Goal: Book appointment/travel/reservation

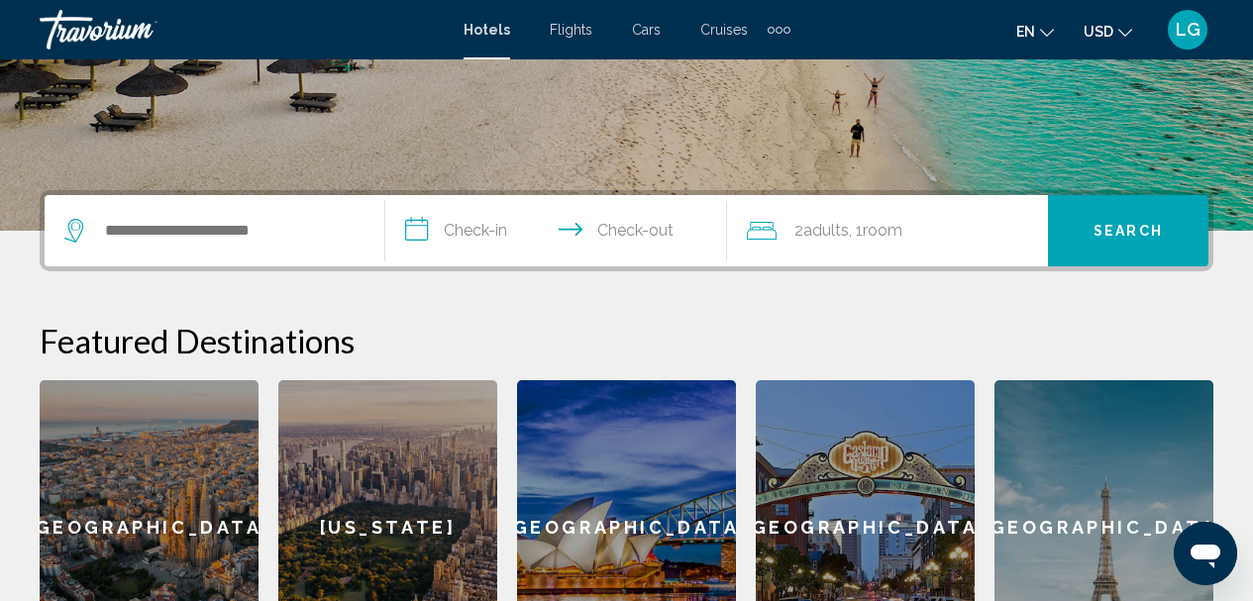
scroll to position [328, 0]
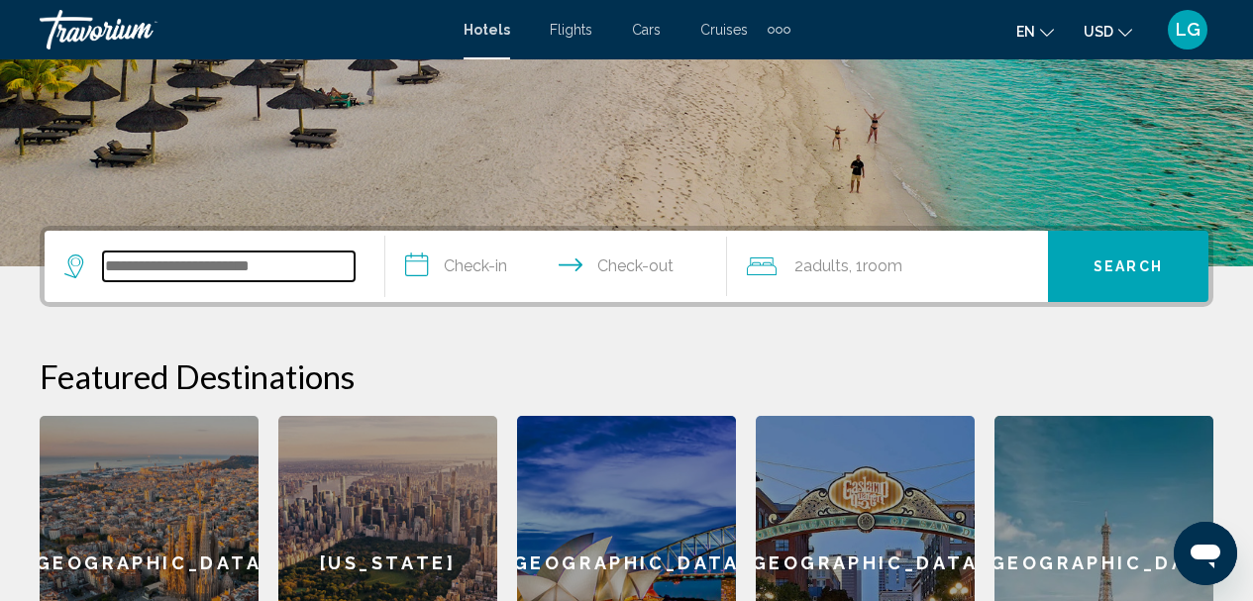
click at [263, 265] on input "Search widget" at bounding box center [229, 267] width 252 height 30
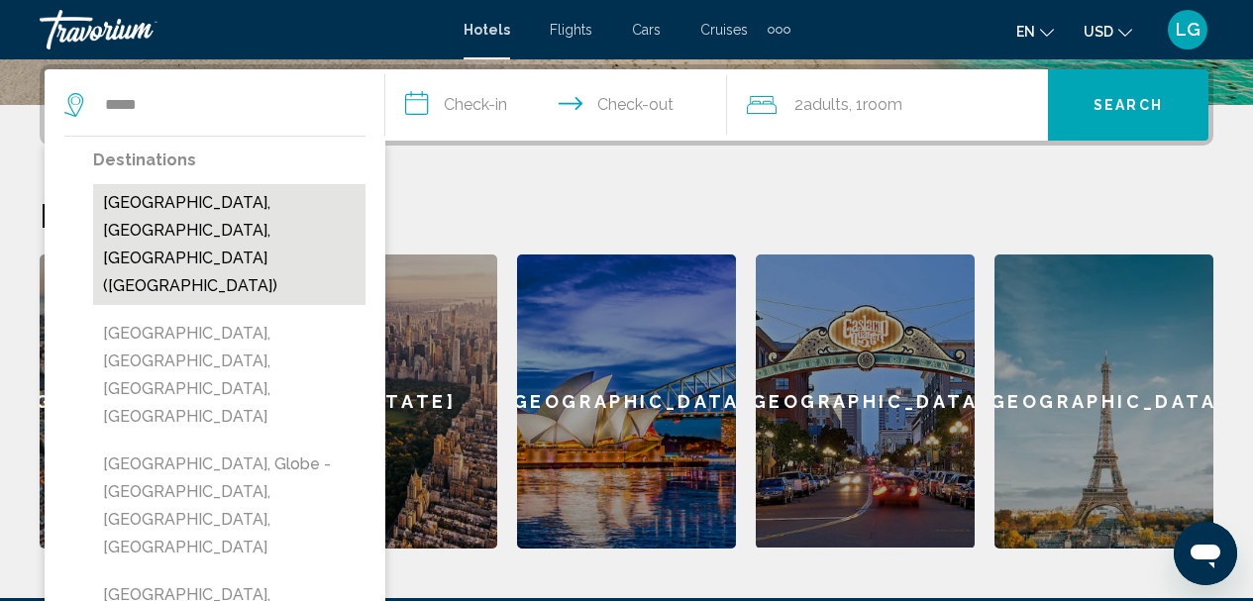
drag, startPoint x: 121, startPoint y: 138, endPoint x: 173, endPoint y: 206, distance: 86.2
click at [173, 206] on button "[GEOGRAPHIC_DATA], [GEOGRAPHIC_DATA], [GEOGRAPHIC_DATA] ([GEOGRAPHIC_DATA])" at bounding box center [229, 244] width 272 height 121
type input "**********"
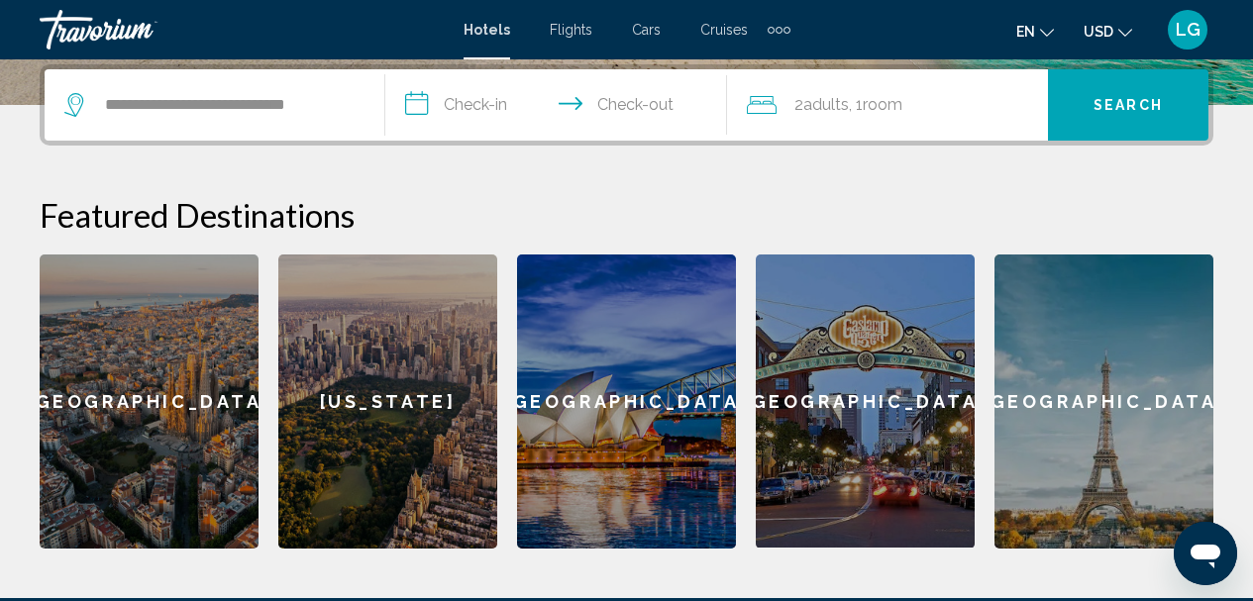
click at [448, 104] on input "**********" at bounding box center [559, 107] width 349 height 77
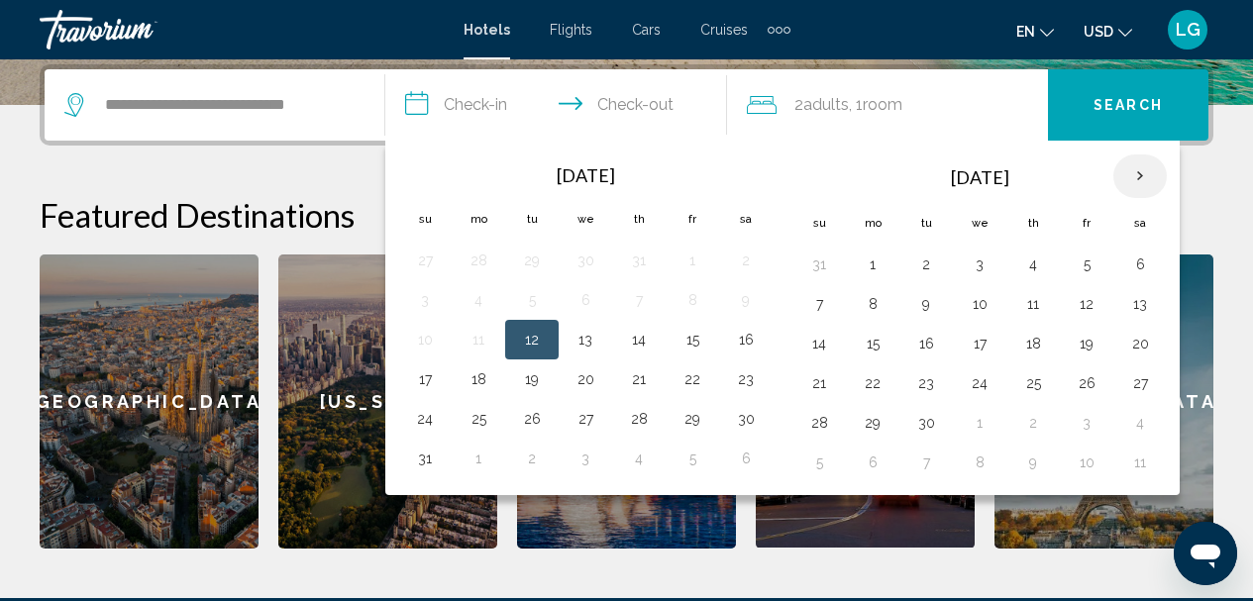
click at [1140, 175] on th "Next month" at bounding box center [1139, 176] width 53 height 44
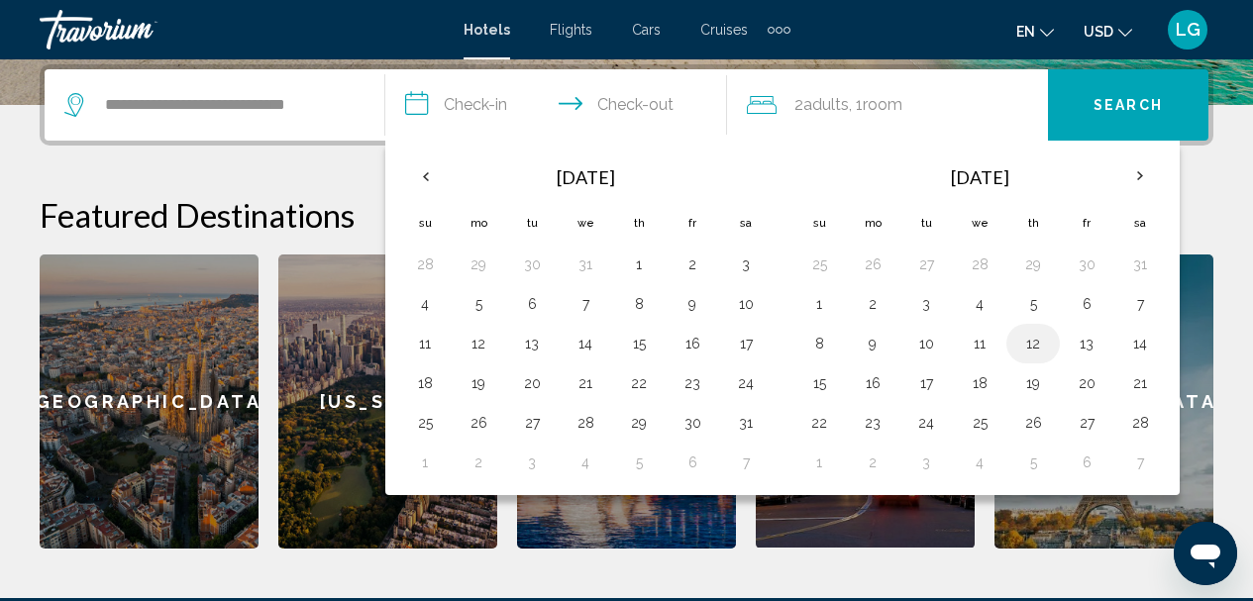
click at [1035, 346] on button "12" at bounding box center [1033, 344] width 32 height 28
click at [822, 387] on button "15" at bounding box center [819, 383] width 32 height 28
type input "**********"
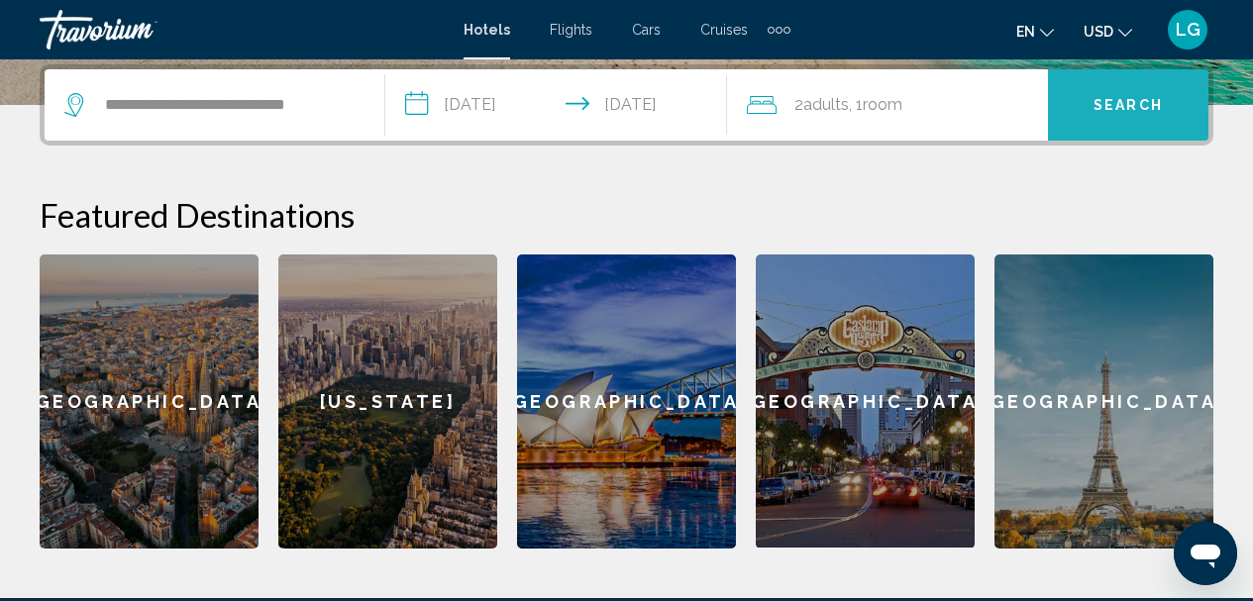
click at [1131, 102] on span "Search" at bounding box center [1127, 106] width 69 height 16
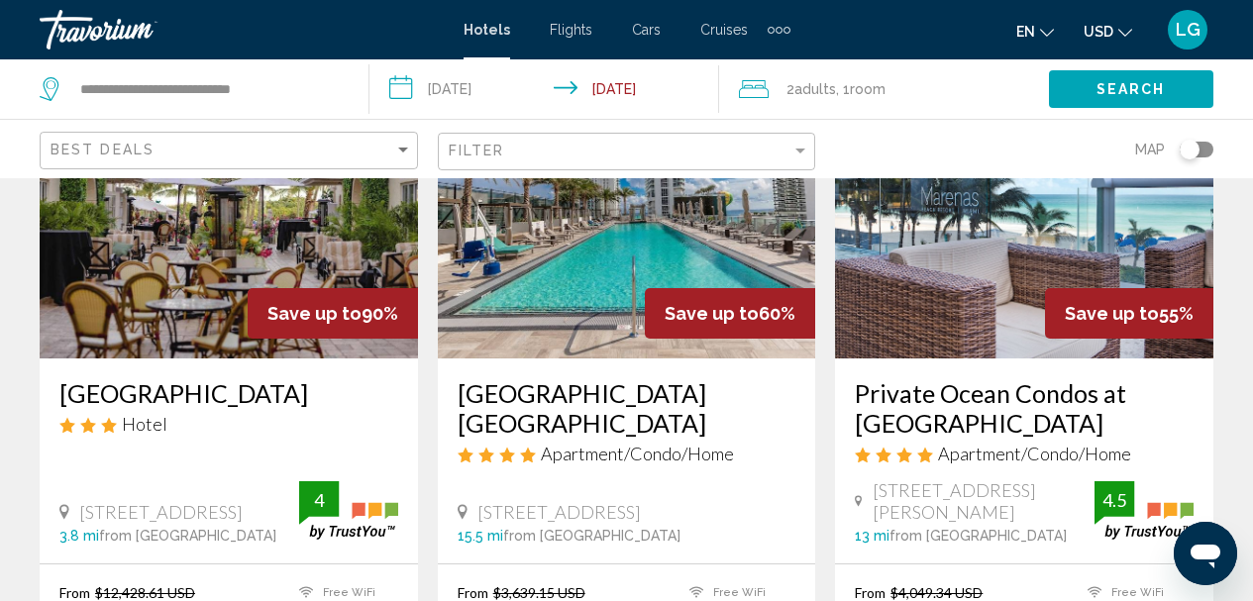
scroll to position [203, 0]
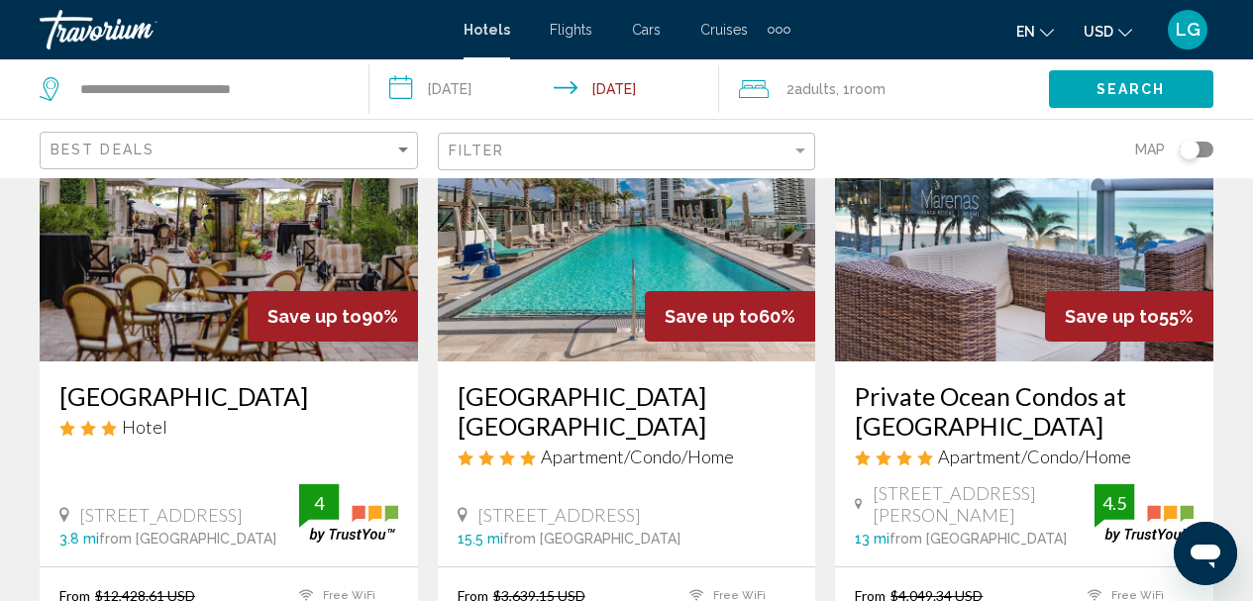
click at [916, 434] on h3 "Private Ocean Condos at [GEOGRAPHIC_DATA]" at bounding box center [1024, 410] width 339 height 59
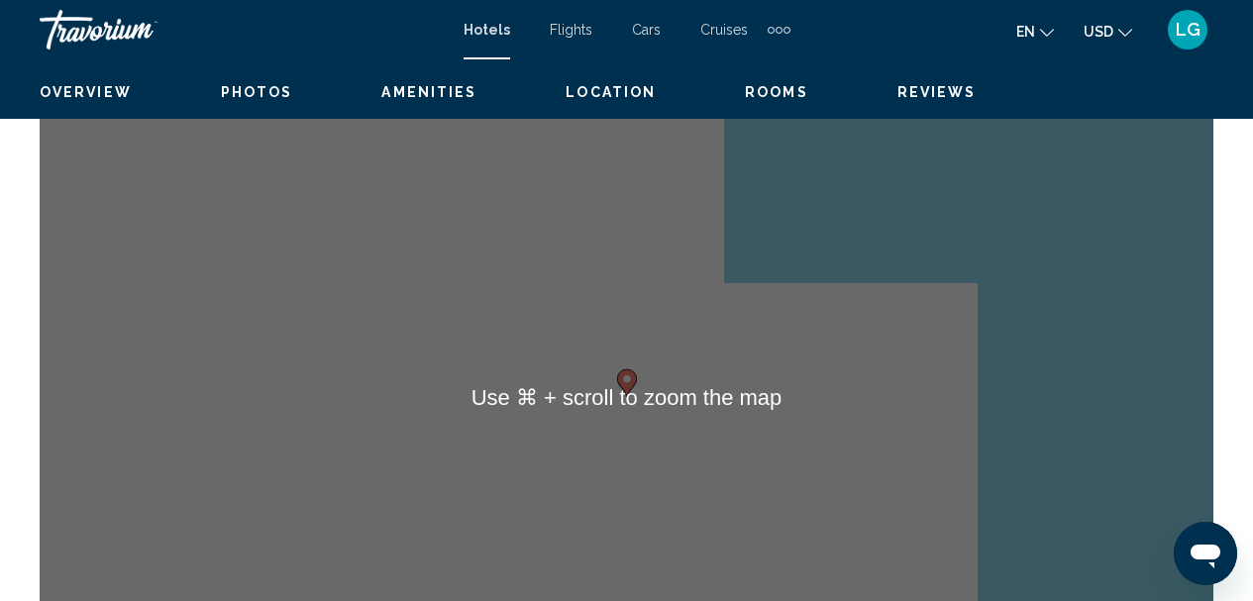
scroll to position [2238, 0]
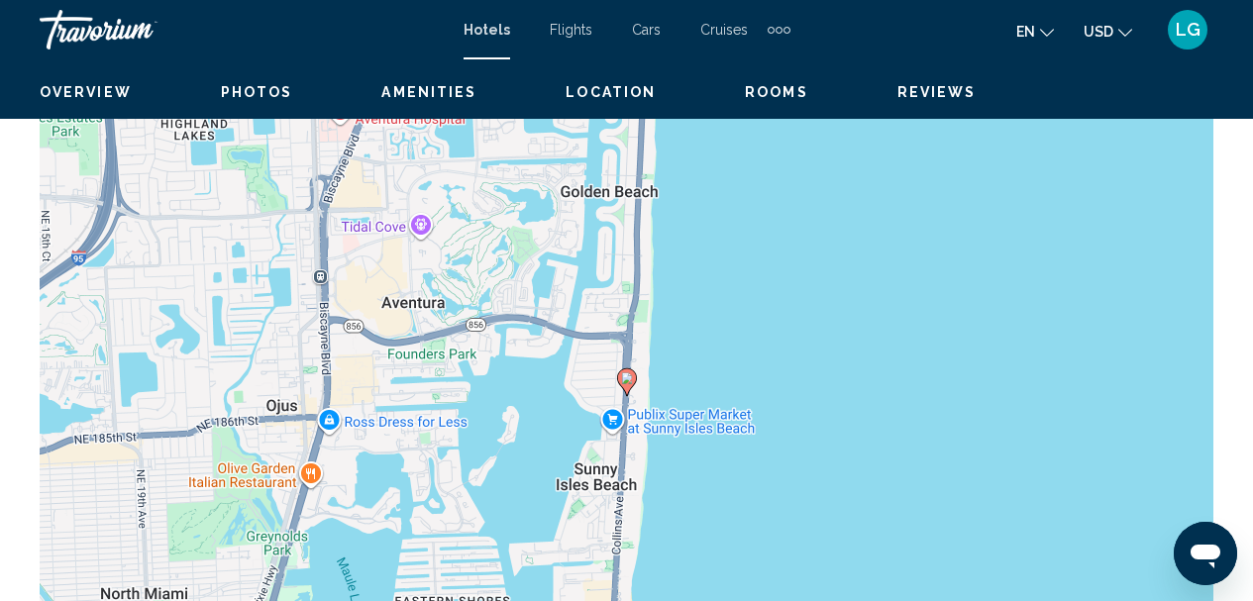
click at [713, 428] on div "To activate drag with keyboard, press Alt + Enter. Once in keyboard drag state,…" at bounding box center [626, 397] width 1173 height 594
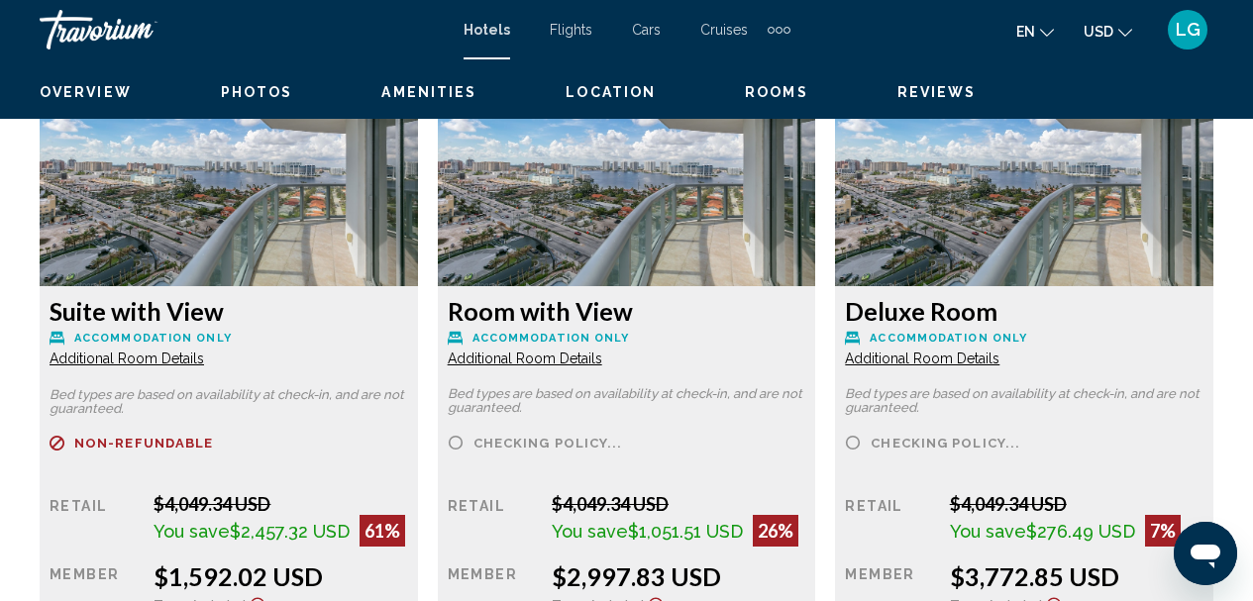
scroll to position [3835, 0]
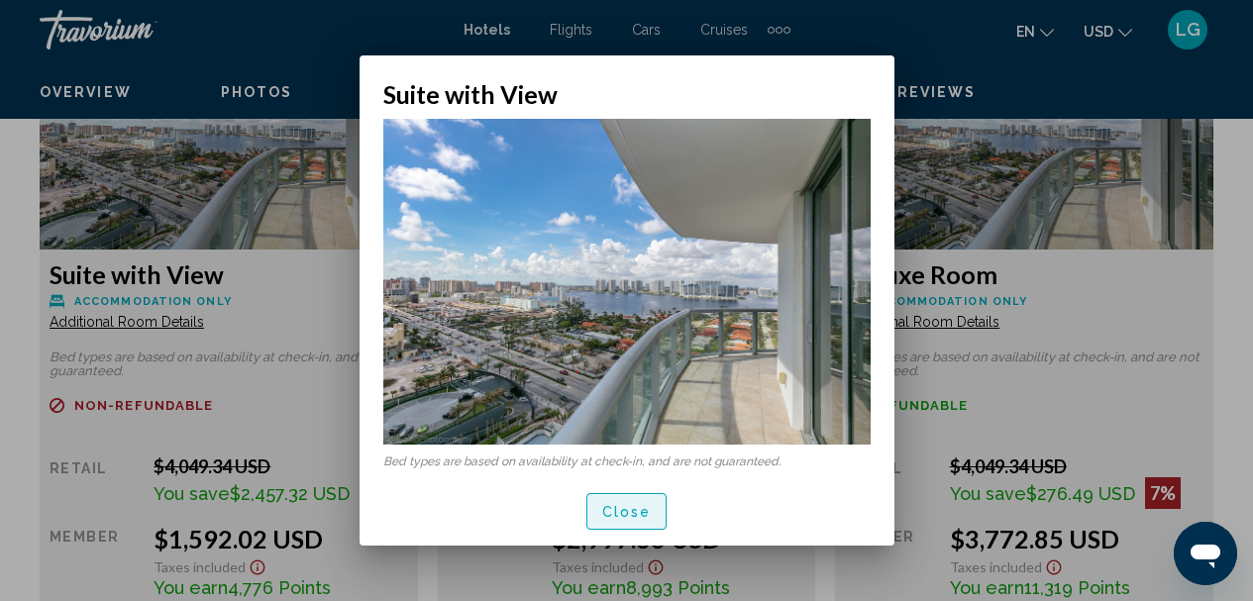
click at [627, 513] on span "Close" at bounding box center [627, 512] width 50 height 16
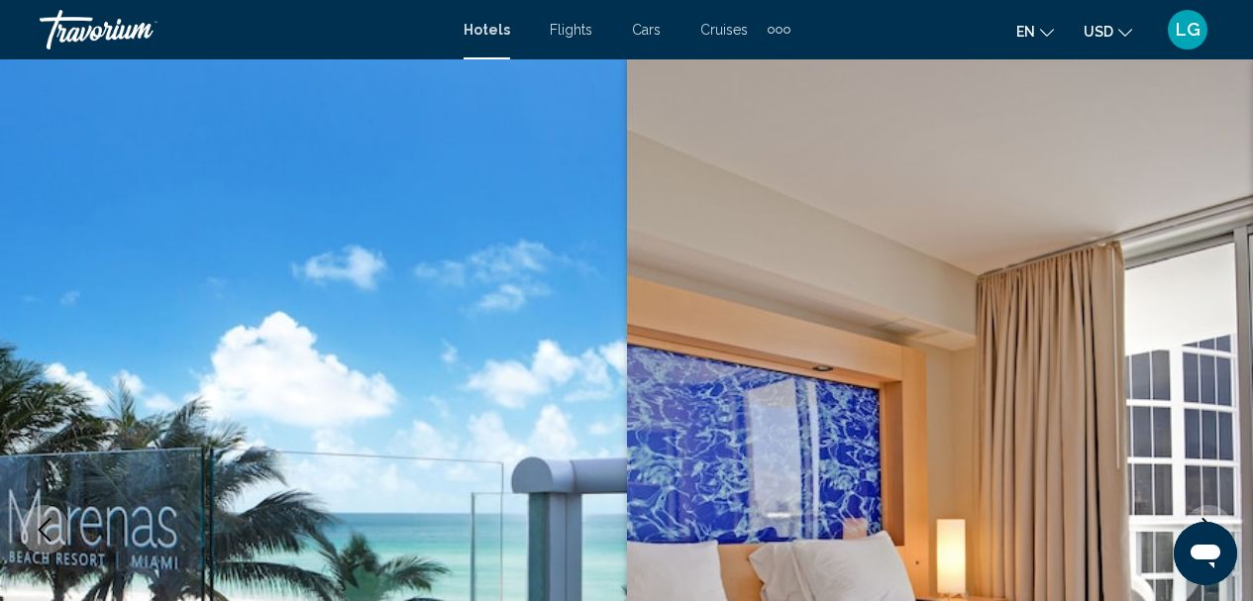
click at [83, 30] on div "Travorium" at bounding box center [139, 30] width 198 height 40
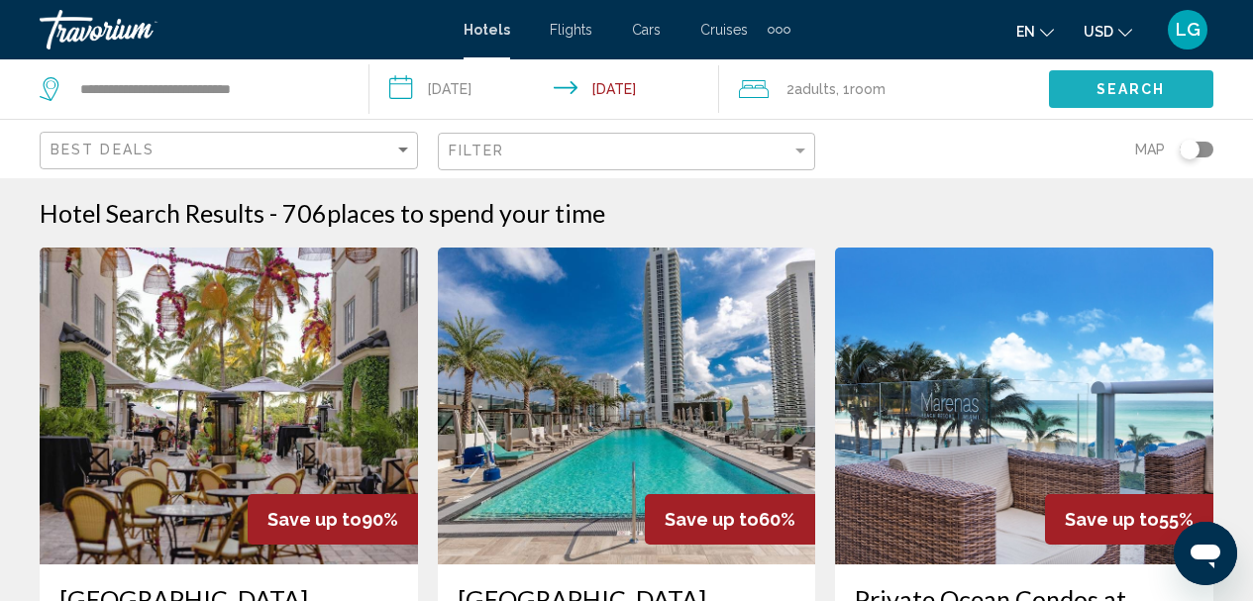
click at [1121, 92] on span "Search" at bounding box center [1130, 90] width 69 height 16
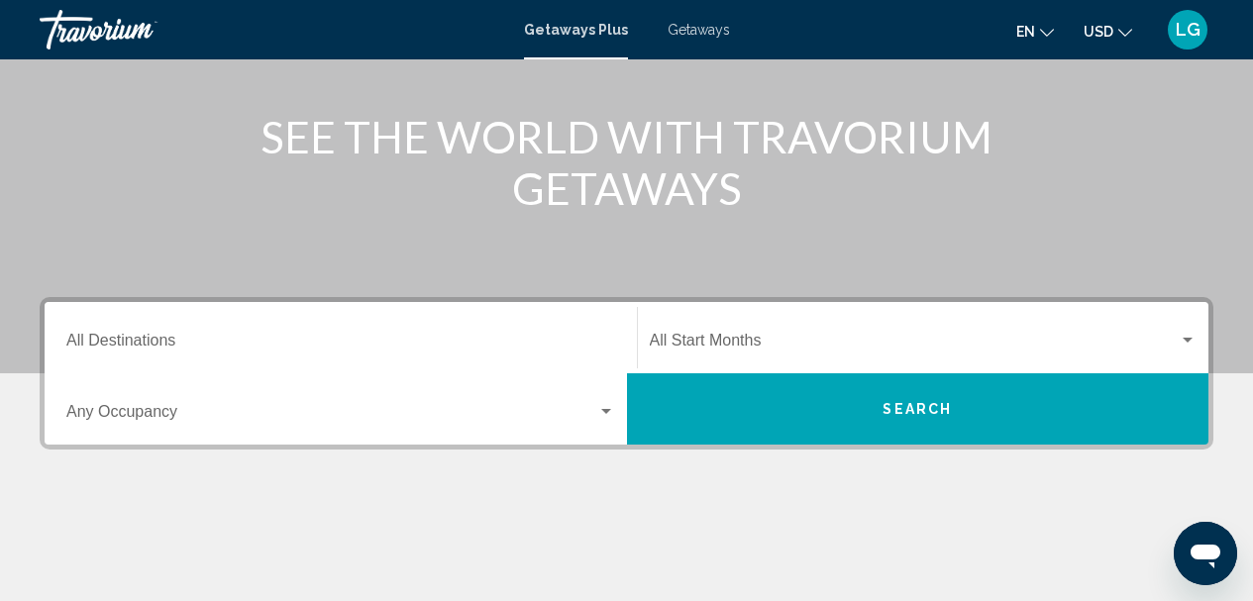
scroll to position [220, 0]
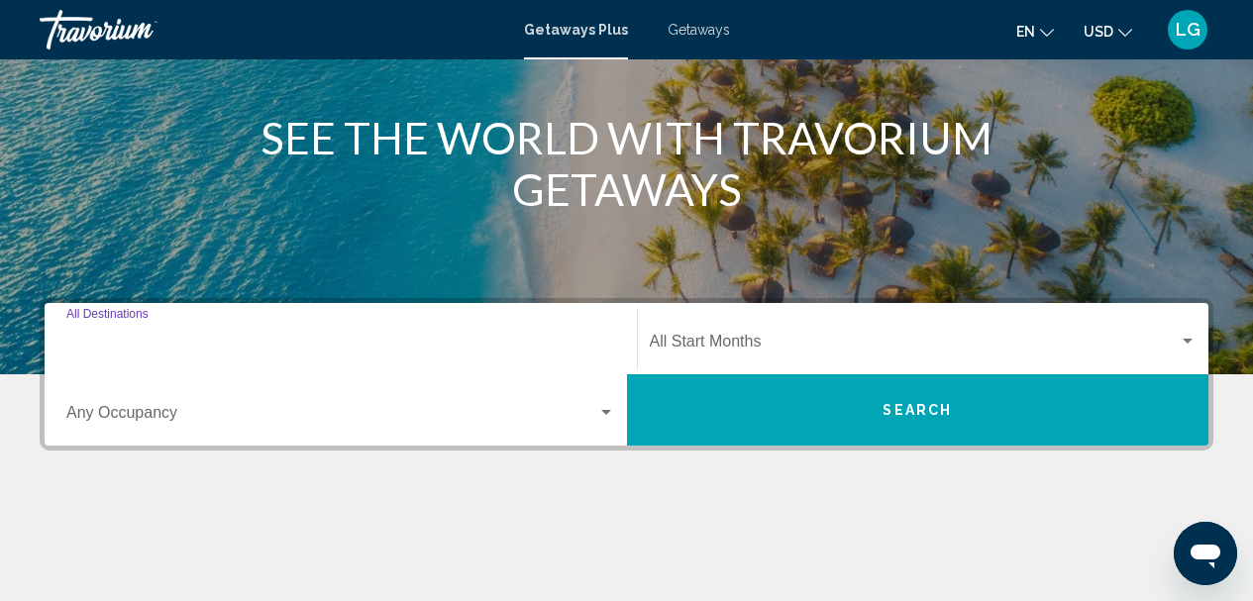
click at [70, 342] on input "Destination All Destinations" at bounding box center [340, 346] width 549 height 18
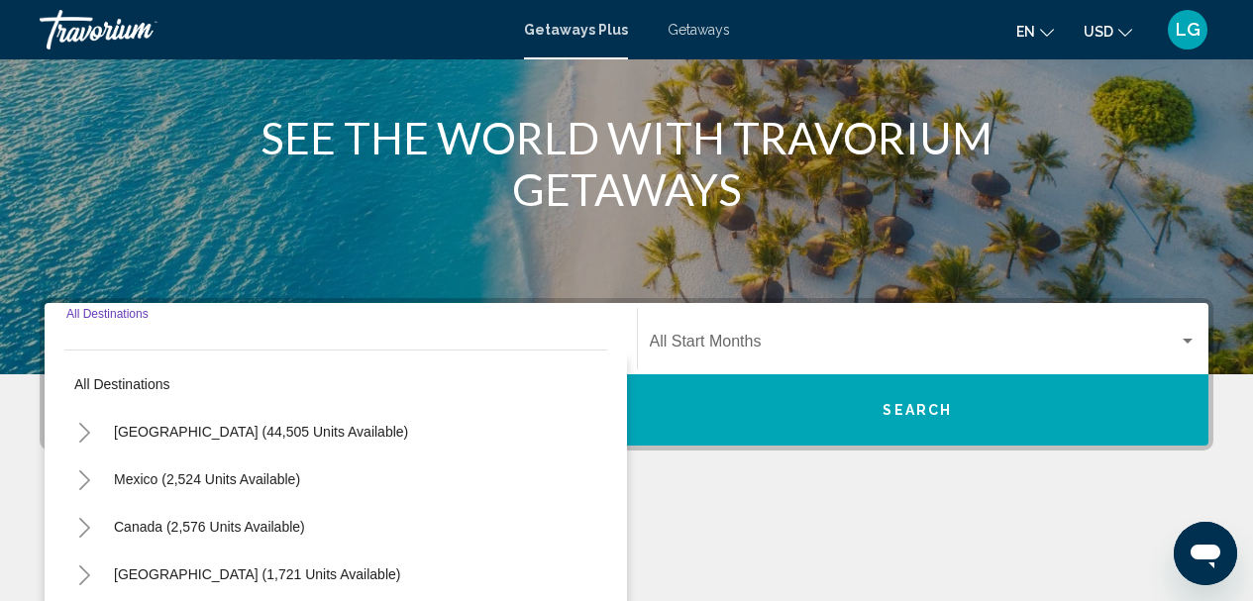
scroll to position [454, 0]
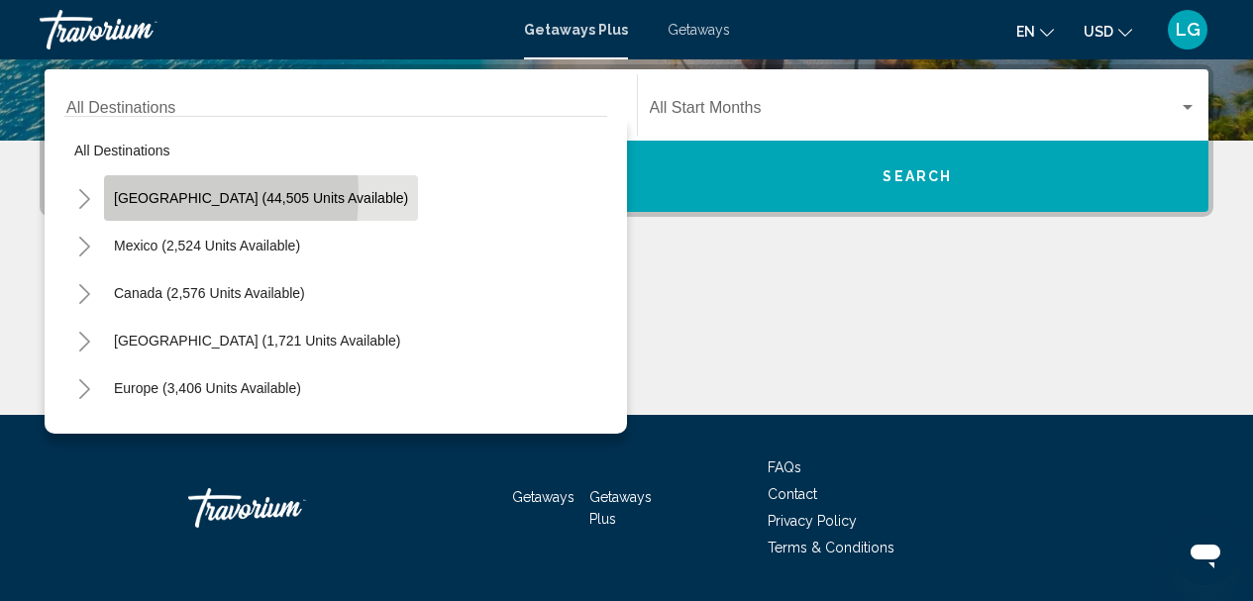
click at [122, 194] on span "United States (44,505 units available)" at bounding box center [261, 198] width 294 height 16
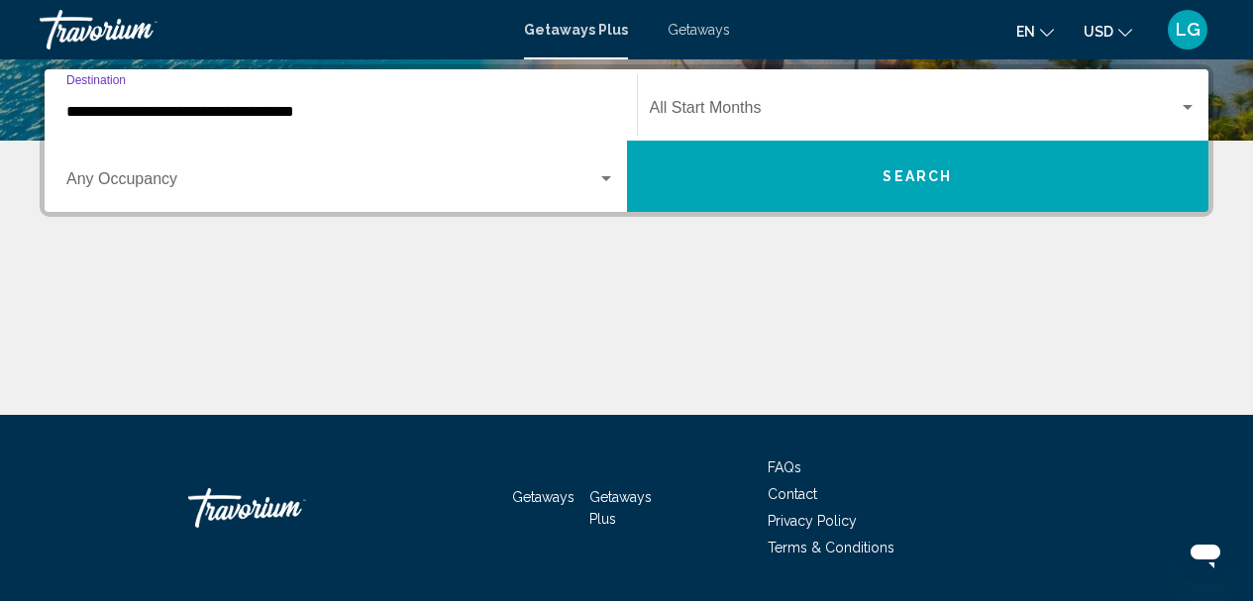
click at [69, 113] on input "**********" at bounding box center [340, 112] width 549 height 18
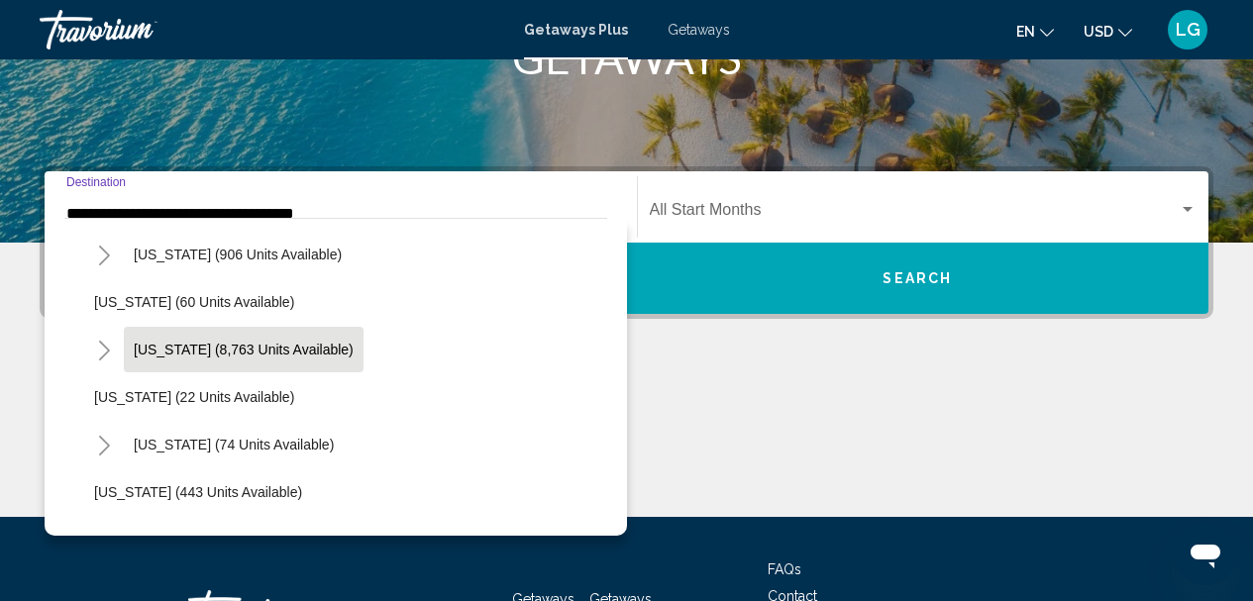
scroll to position [284, 0]
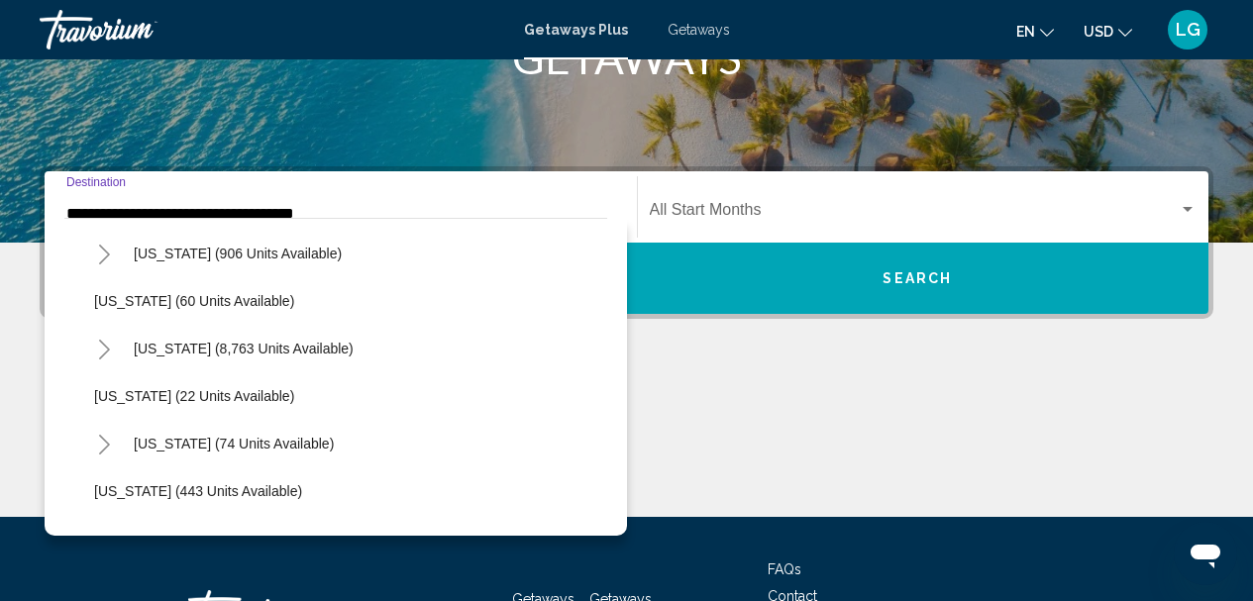
click at [103, 347] on icon "Toggle Florida (8,763 units available)" at bounding box center [104, 350] width 15 height 20
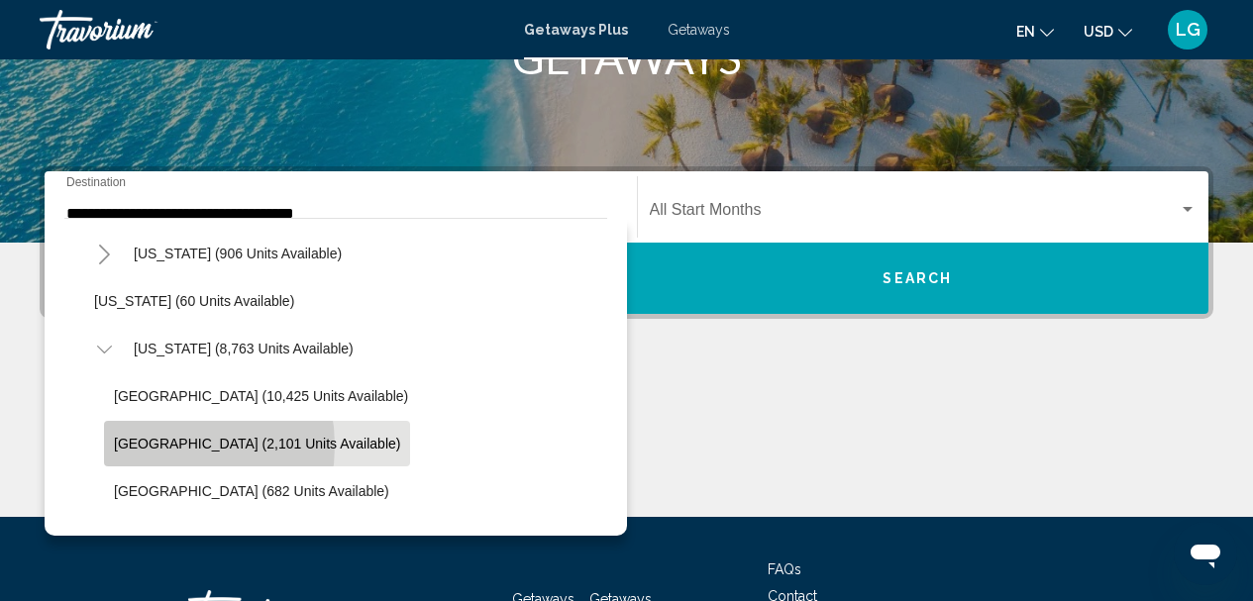
click at [159, 446] on span "East Coast (2,101 units available)" at bounding box center [257, 444] width 286 height 16
type input "**********"
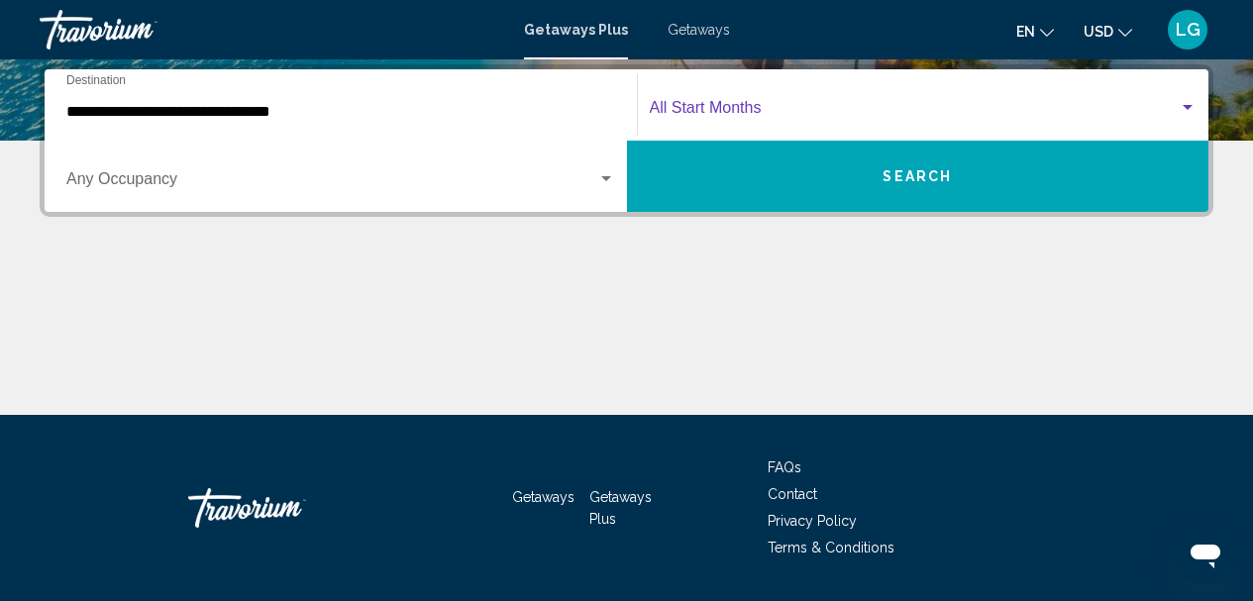
click at [713, 108] on span "Search widget" at bounding box center [915, 112] width 530 height 18
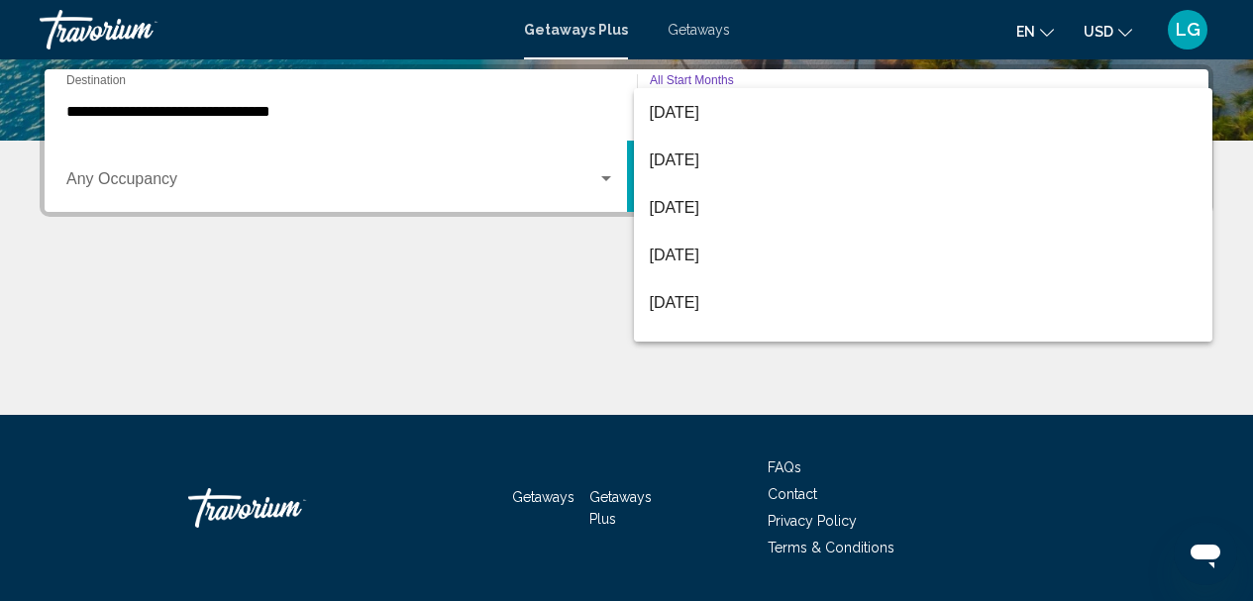
scroll to position [248, 0]
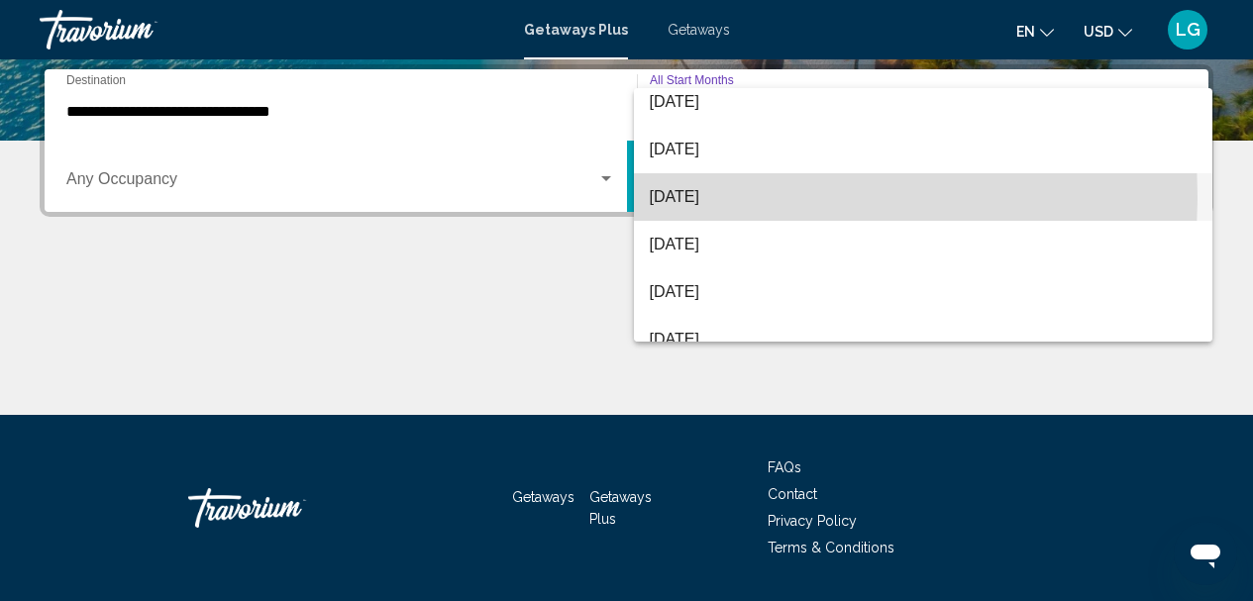
click at [698, 196] on span "February 2026" at bounding box center [924, 197] width 548 height 48
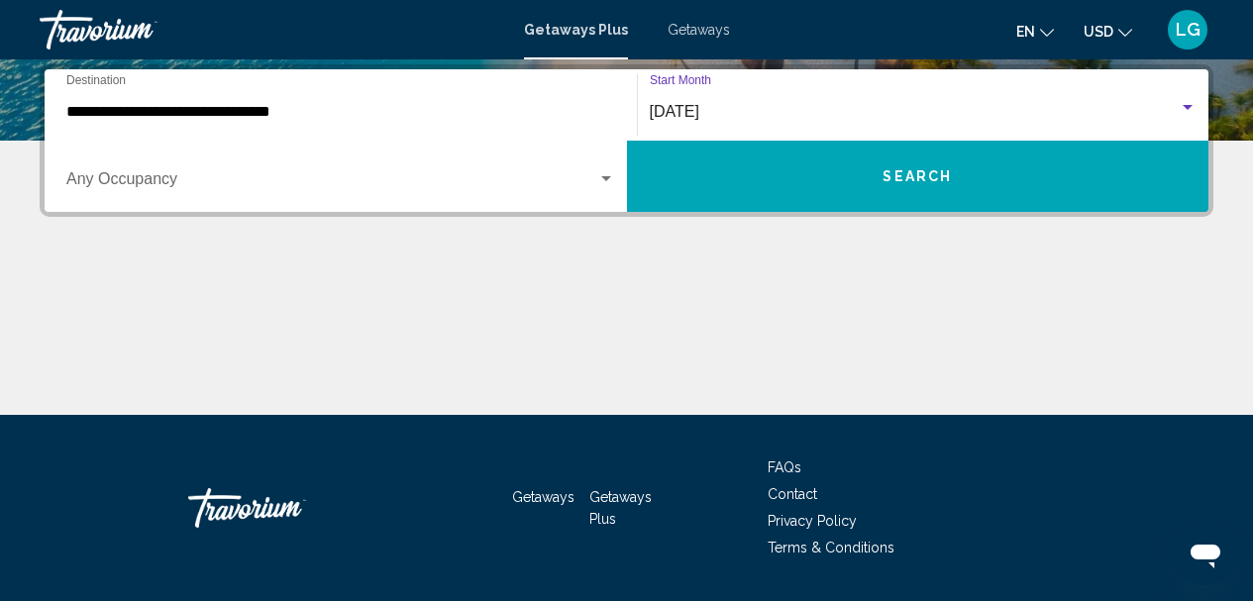
click at [605, 175] on div "Search widget" at bounding box center [606, 179] width 18 height 16
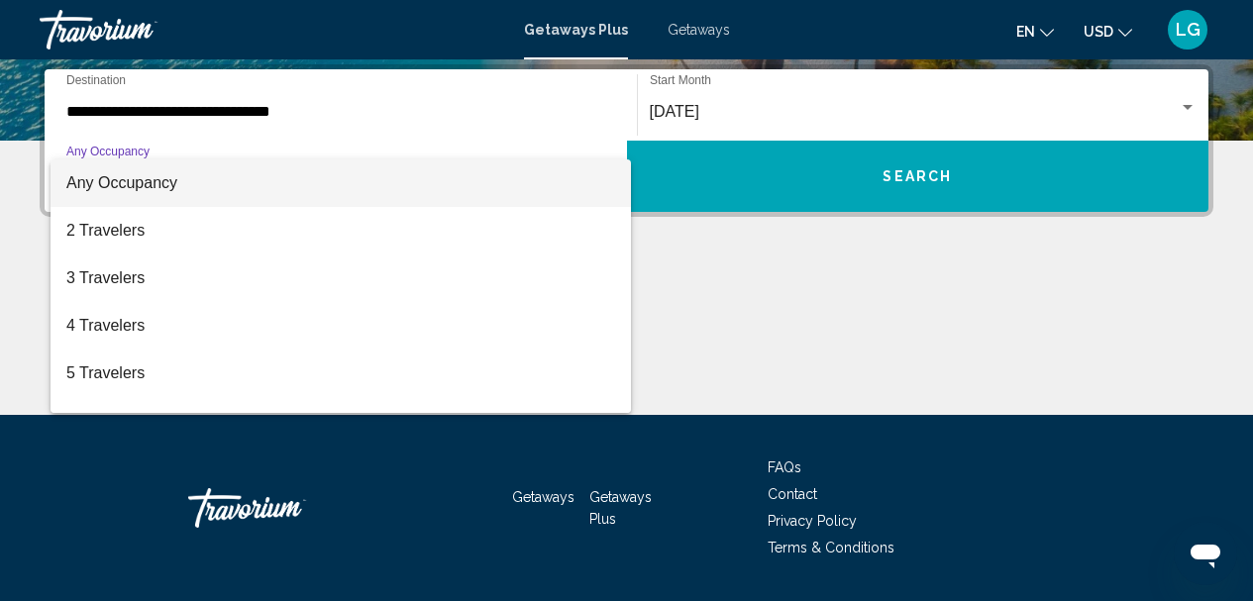
click at [720, 271] on div at bounding box center [626, 300] width 1253 height 601
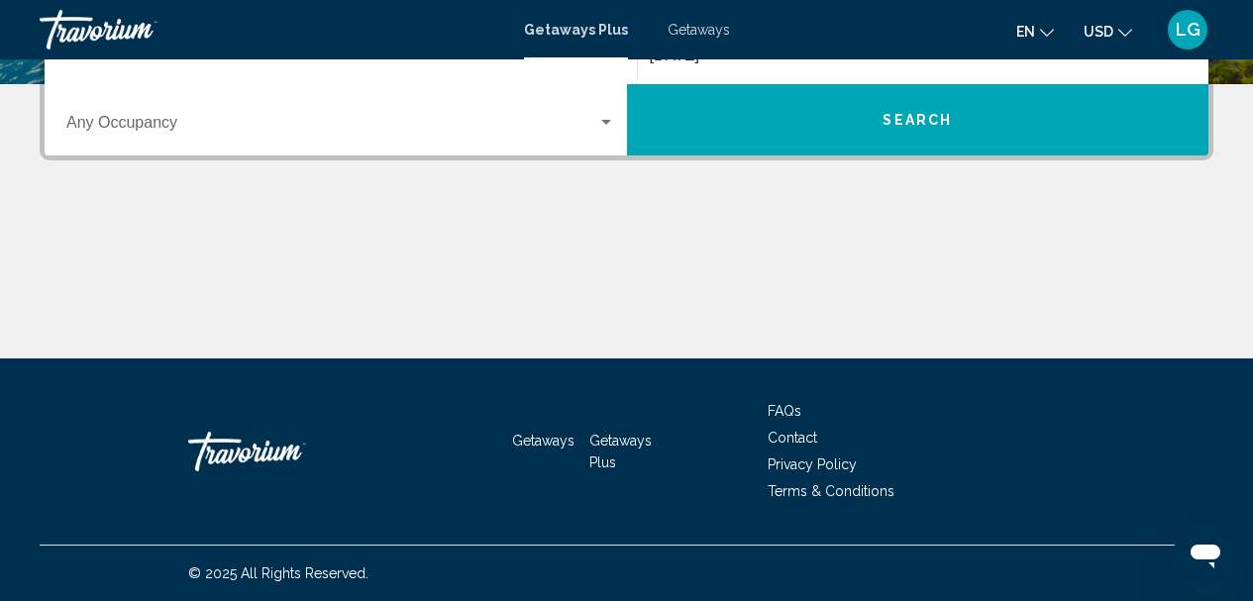
scroll to position [510, 0]
click at [920, 113] on span "Search" at bounding box center [916, 121] width 69 height 16
